Goal: Task Accomplishment & Management: Use online tool/utility

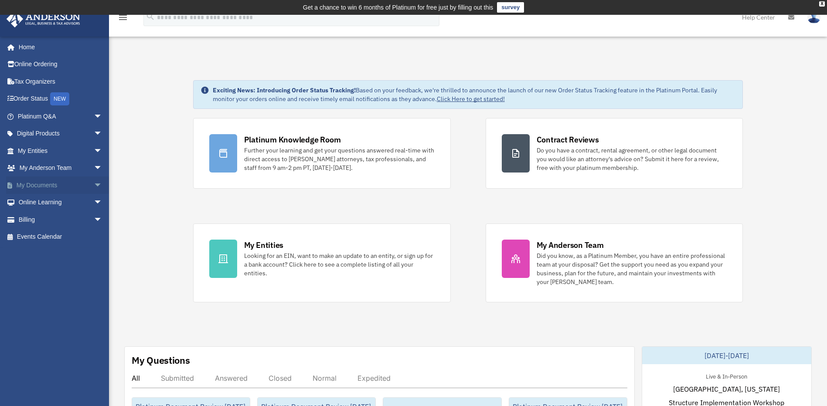
click at [95, 182] on span "arrow_drop_down" at bounding box center [102, 185] width 17 height 18
click at [57, 207] on link "Box" at bounding box center [63, 202] width 103 height 17
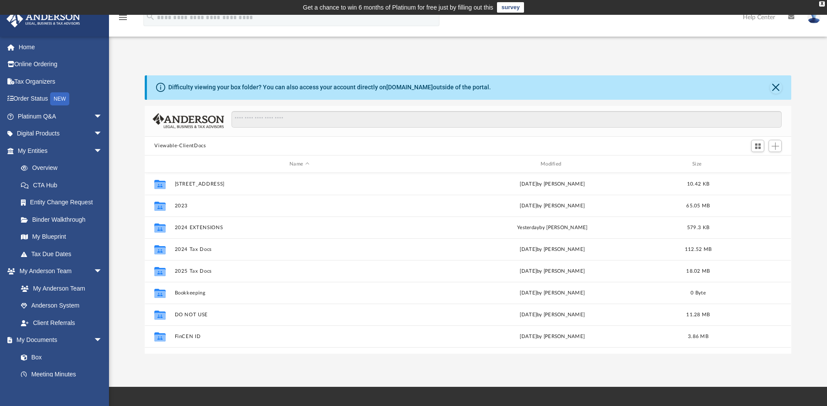
scroll to position [192, 640]
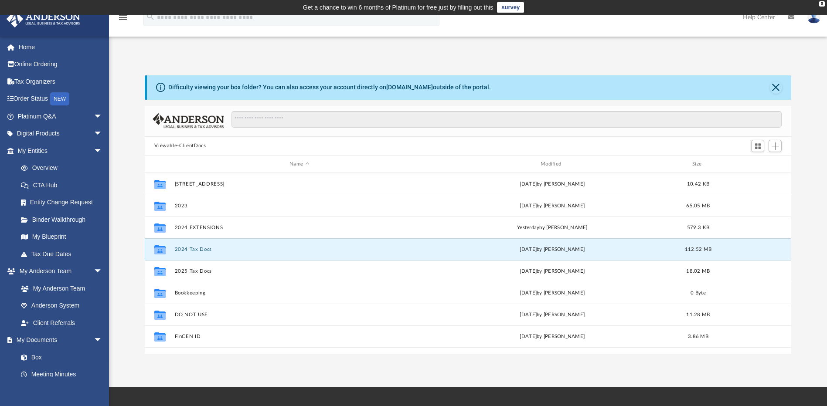
click at [212, 250] on button "2024 Tax Docs" at bounding box center [299, 250] width 249 height 6
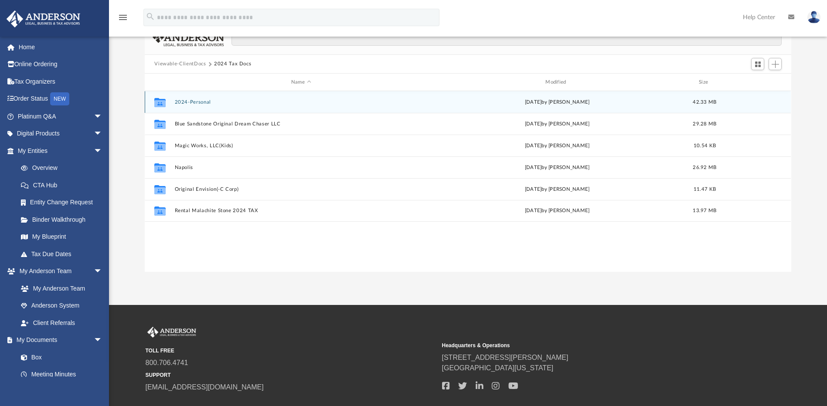
scroll to position [102, 0]
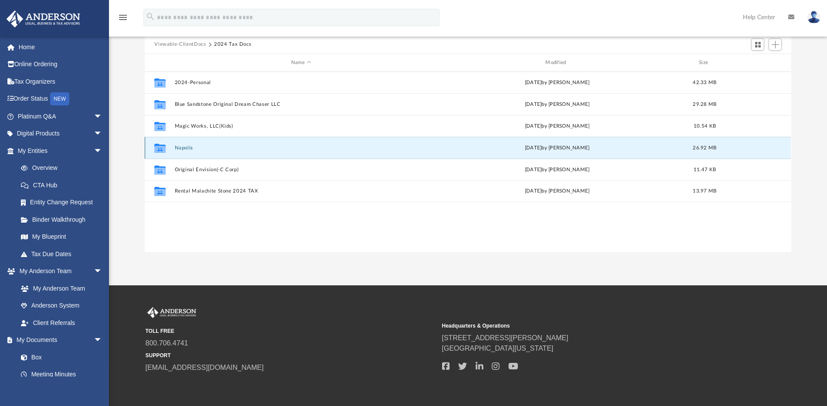
click at [182, 148] on button "Napolis" at bounding box center [301, 148] width 252 height 6
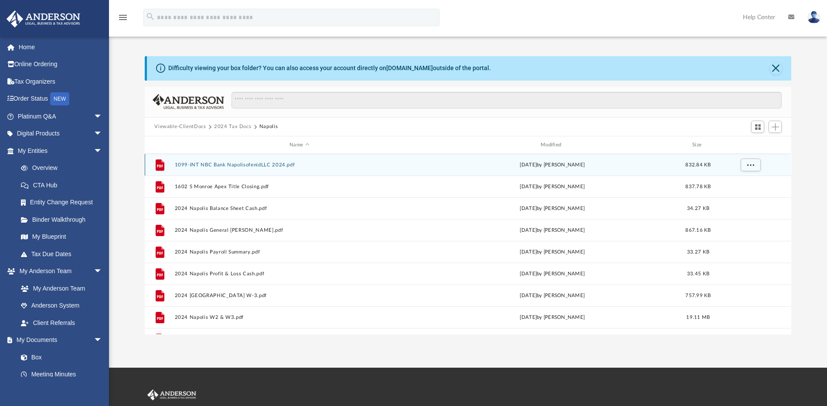
scroll to position [0, 0]
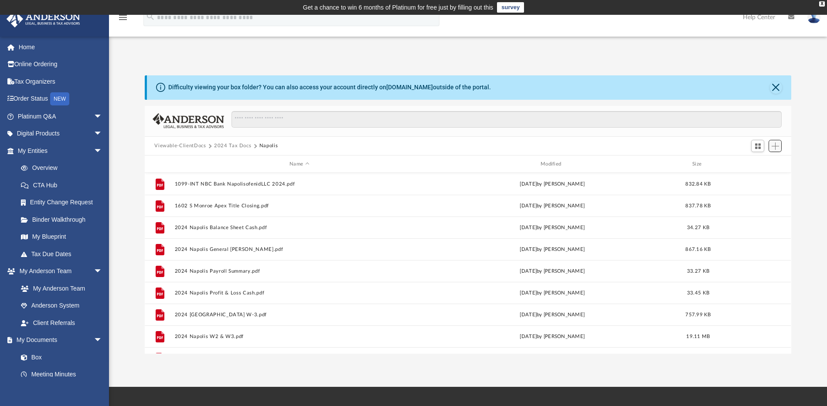
click at [776, 146] on span "Add" at bounding box center [774, 146] width 7 height 7
click at [306, 38] on div "App [EMAIL_ADDRESS][DOMAIN_NAME] Sign Out [EMAIL_ADDRESS][DOMAIN_NAME] Home Onl…" at bounding box center [413, 201] width 827 height 372
click at [773, 143] on span "Add" at bounding box center [774, 146] width 7 height 7
click at [753, 163] on li "Upload" at bounding box center [763, 163] width 28 height 9
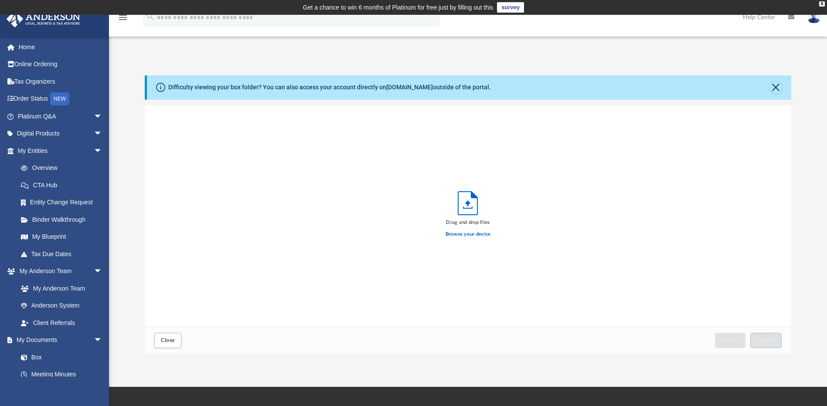
scroll to position [214, 640]
click at [764, 339] on span "Upload" at bounding box center [766, 340] width 18 height 5
click at [175, 341] on button "Close" at bounding box center [167, 340] width 27 height 15
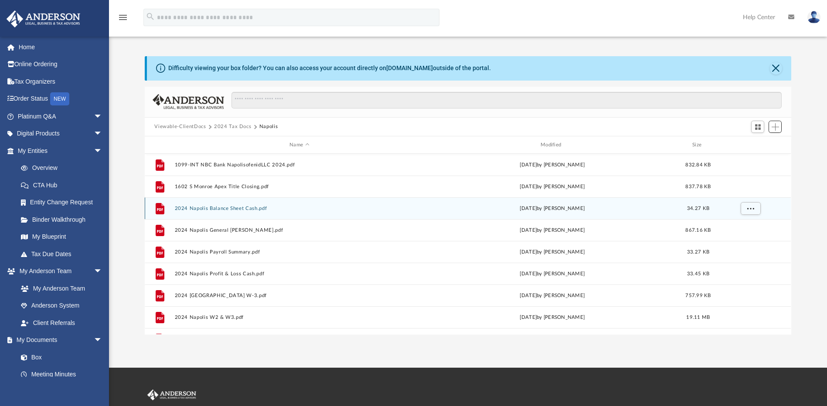
scroll to position [0, 0]
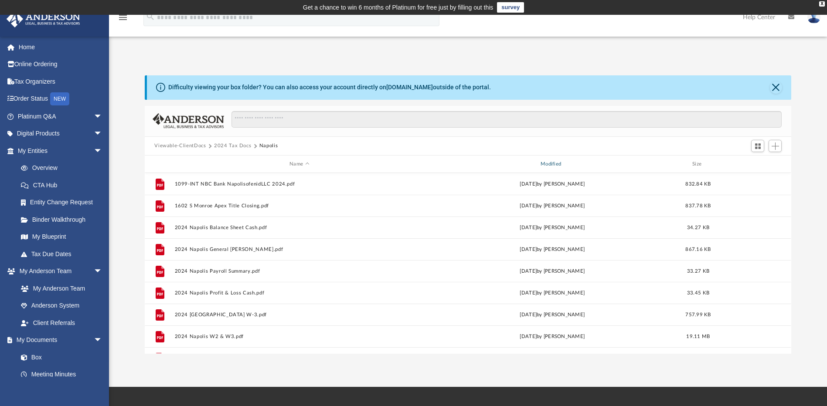
click at [551, 161] on div "Modified" at bounding box center [552, 164] width 249 height 8
click at [553, 164] on div "Modified" at bounding box center [552, 164] width 249 height 8
click at [815, 19] on img at bounding box center [813, 17] width 13 height 13
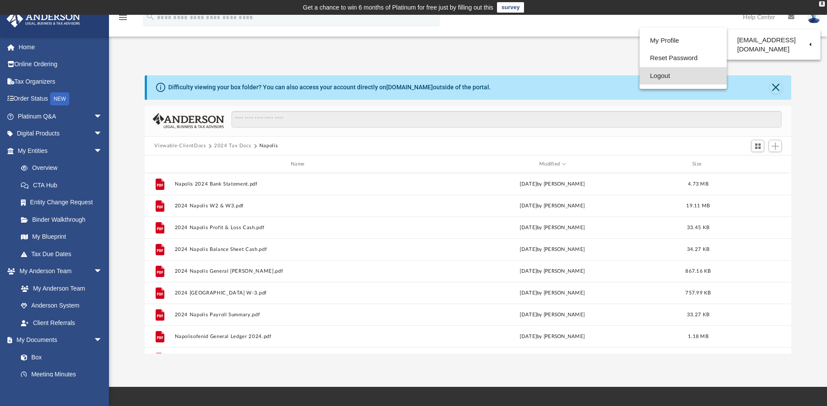
click at [659, 76] on link "Logout" at bounding box center [682, 76] width 87 height 18
